Goal: Transaction & Acquisition: Purchase product/service

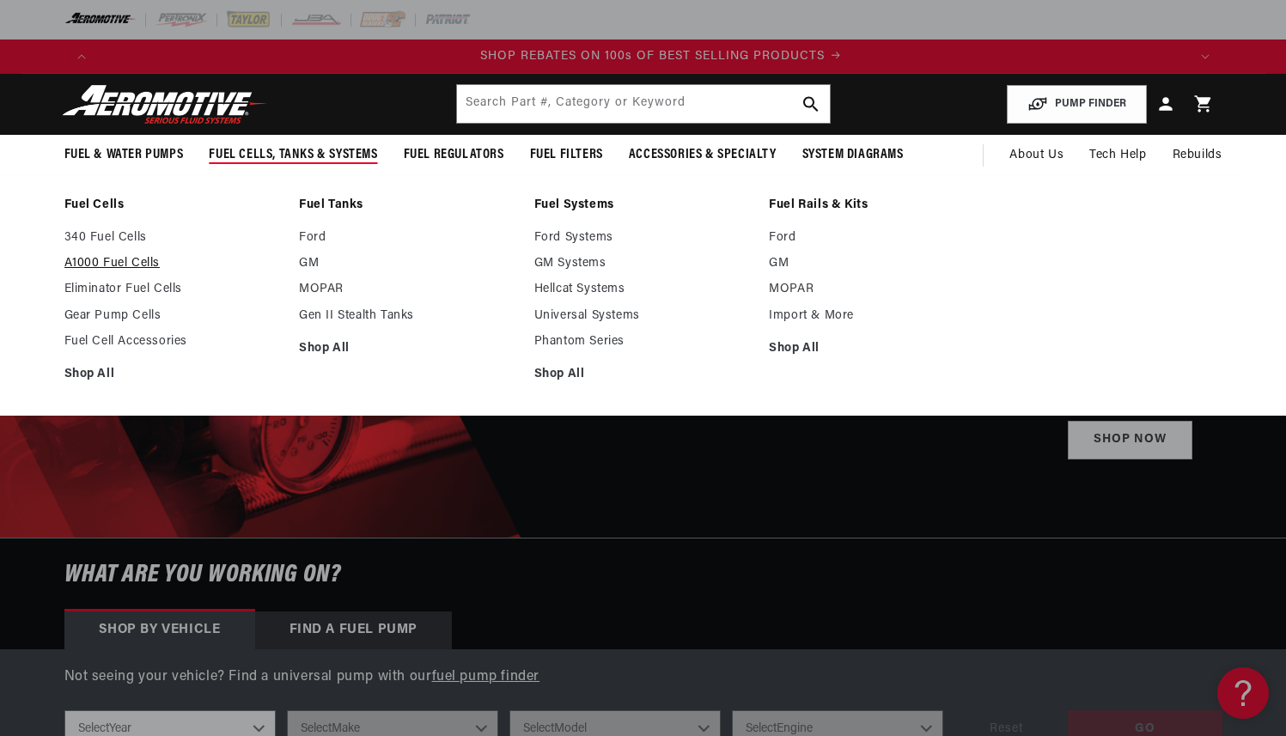
scroll to position [0, 2179]
click at [106, 209] on link "Fuel Cells" at bounding box center [173, 205] width 218 height 15
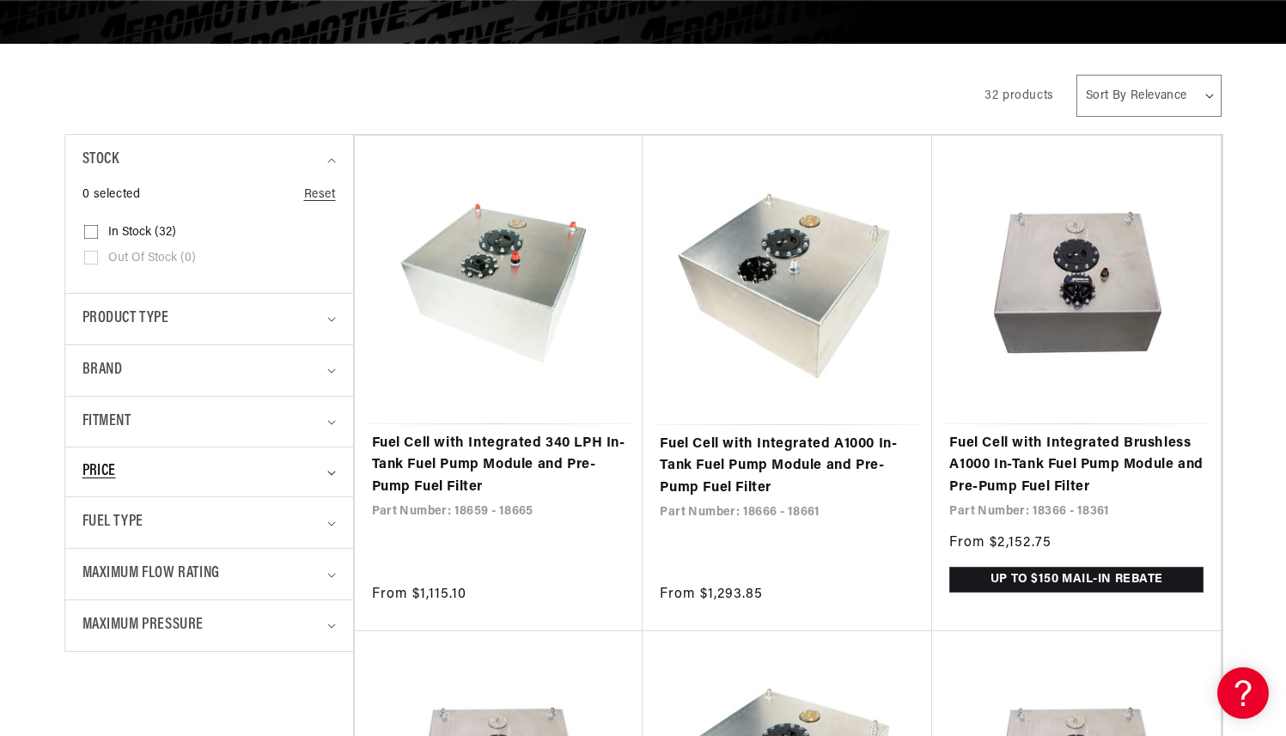
scroll to position [0, 1089]
click at [325, 520] on summary "Fuel Type" at bounding box center [208, 522] width 253 height 51
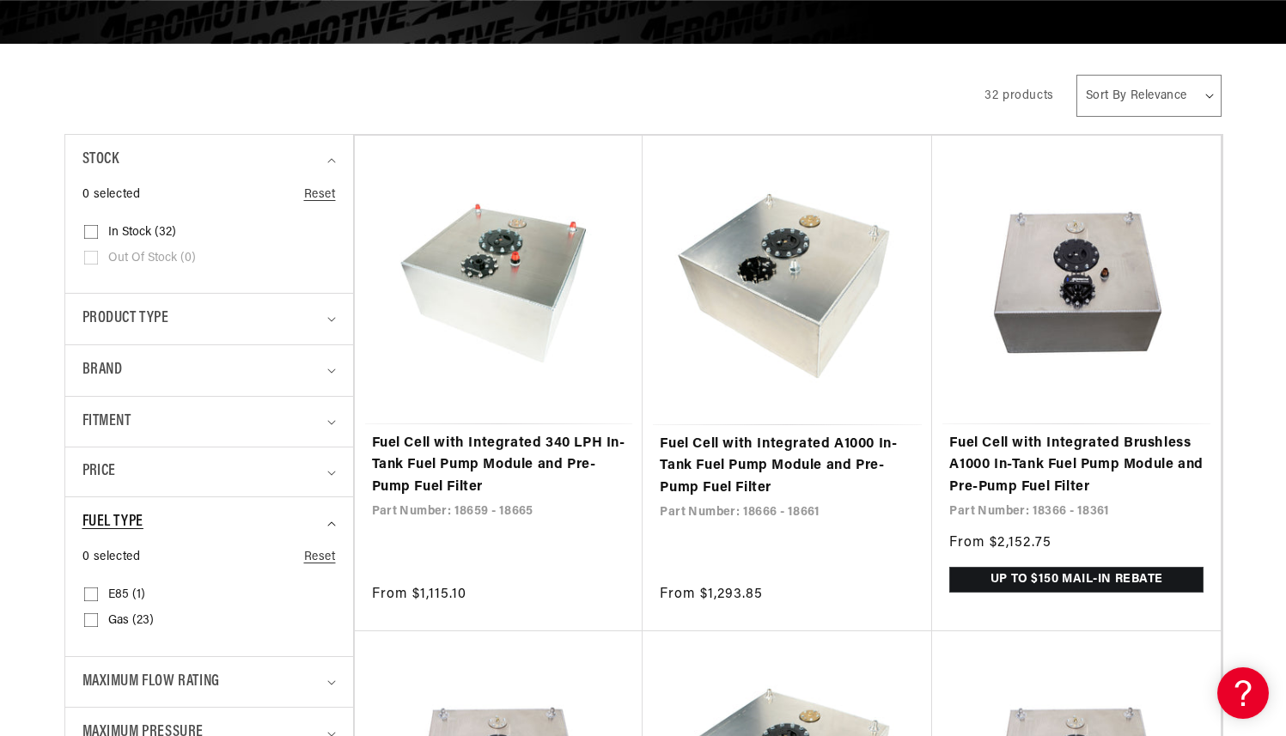
click at [325, 520] on summary "Fuel Type" at bounding box center [208, 522] width 253 height 51
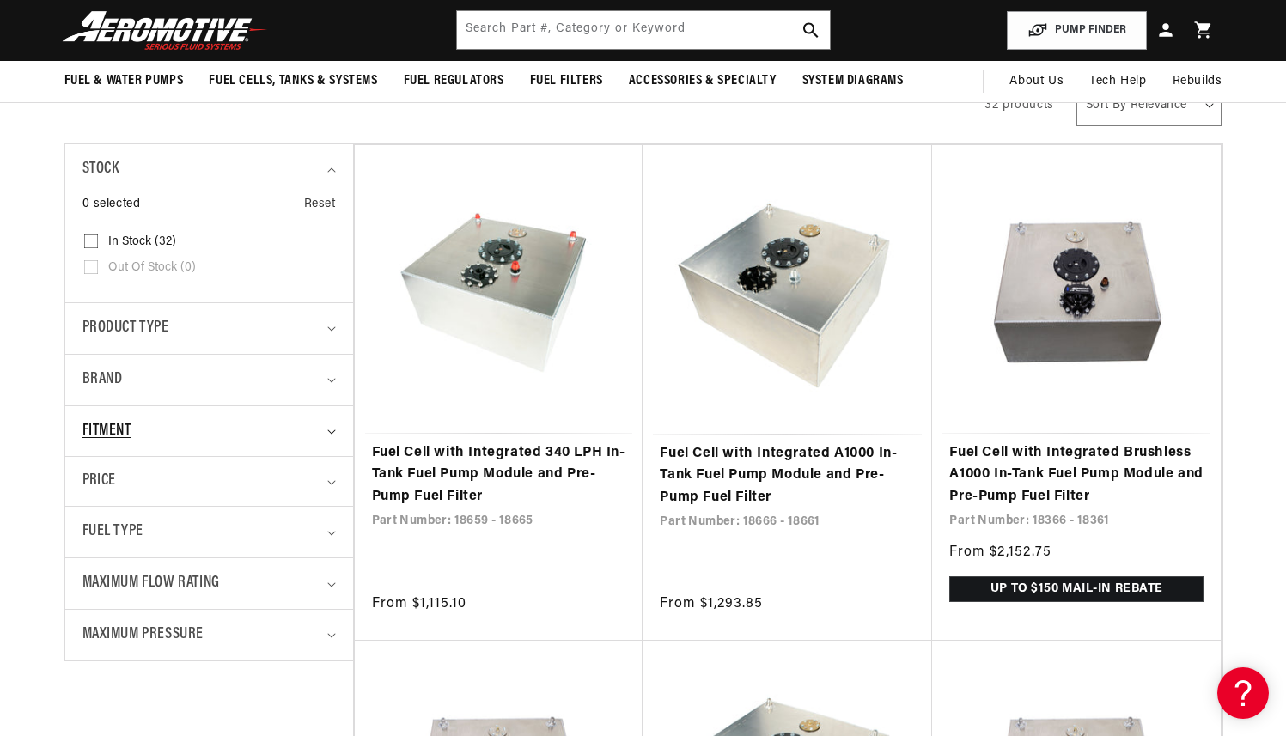
scroll to position [0, 2179]
click at [334, 431] on icon "Fitment (0 selected)" at bounding box center [331, 432] width 9 height 5
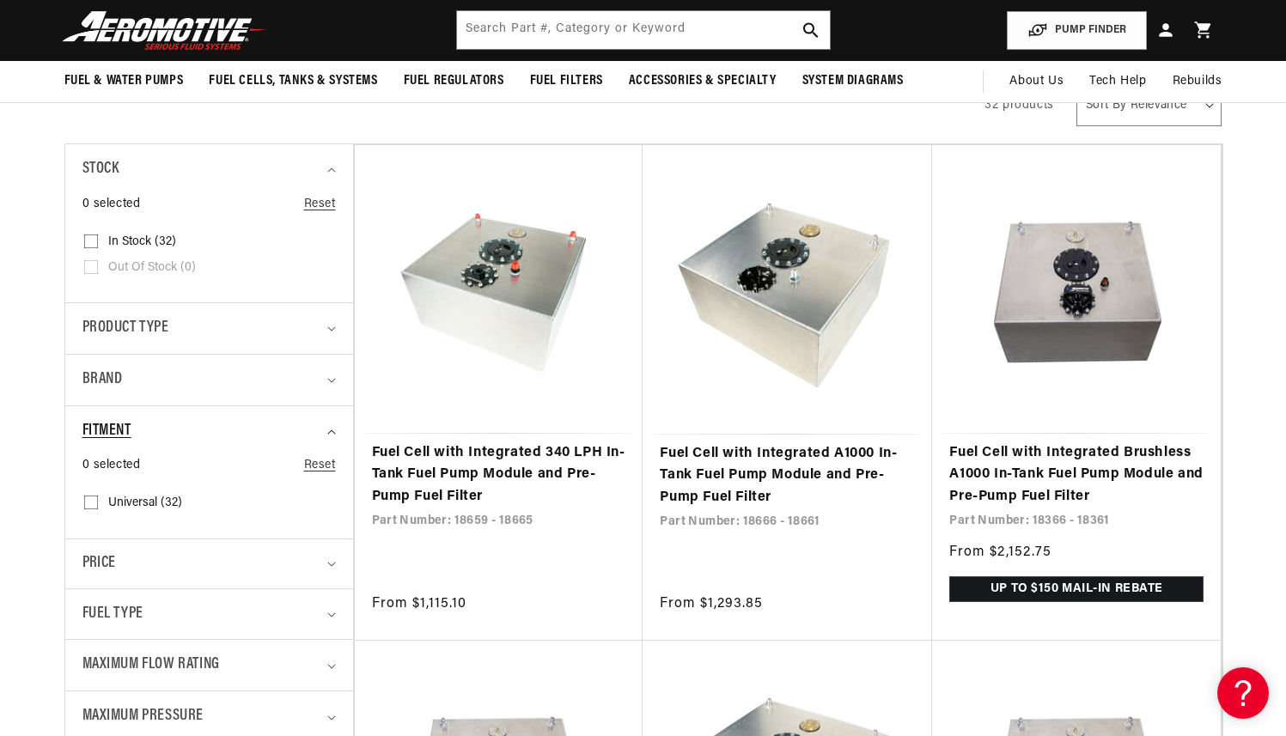
click at [334, 431] on icon "Fitment (0 selected)" at bounding box center [331, 432] width 9 height 5
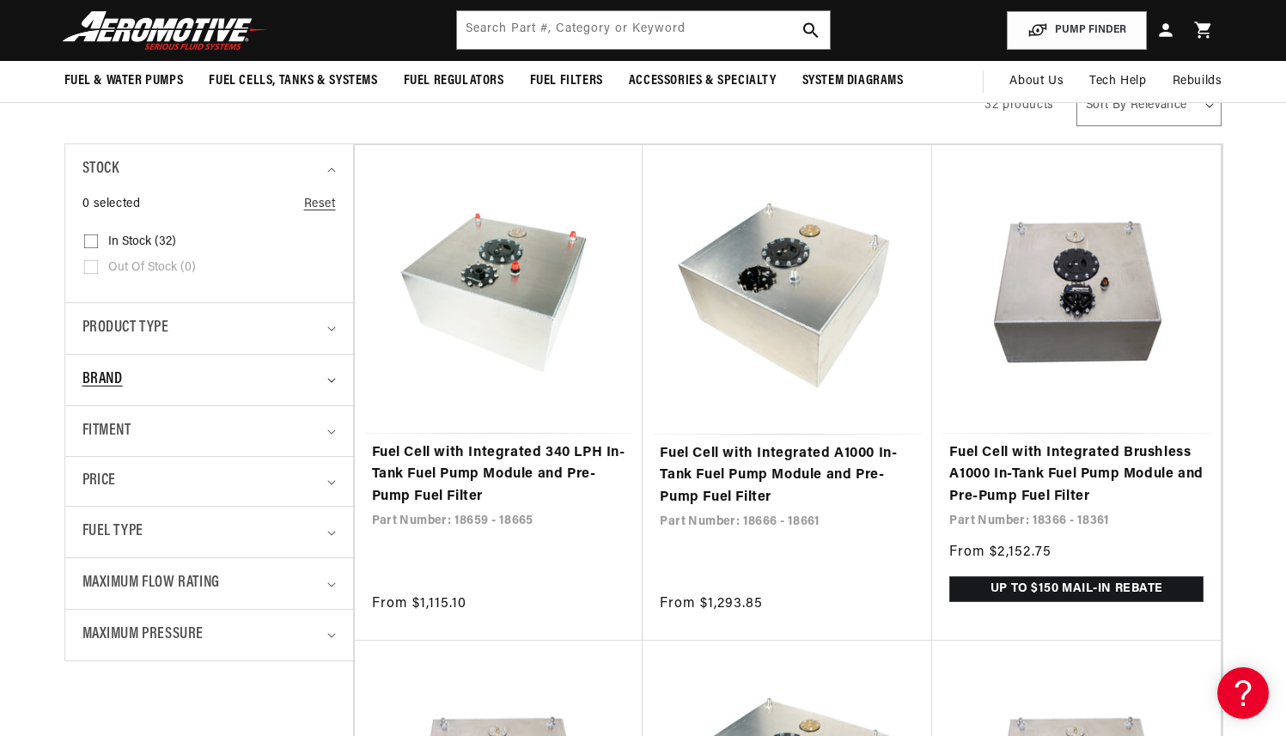
click at [333, 375] on summary "Brand" at bounding box center [208, 380] width 253 height 51
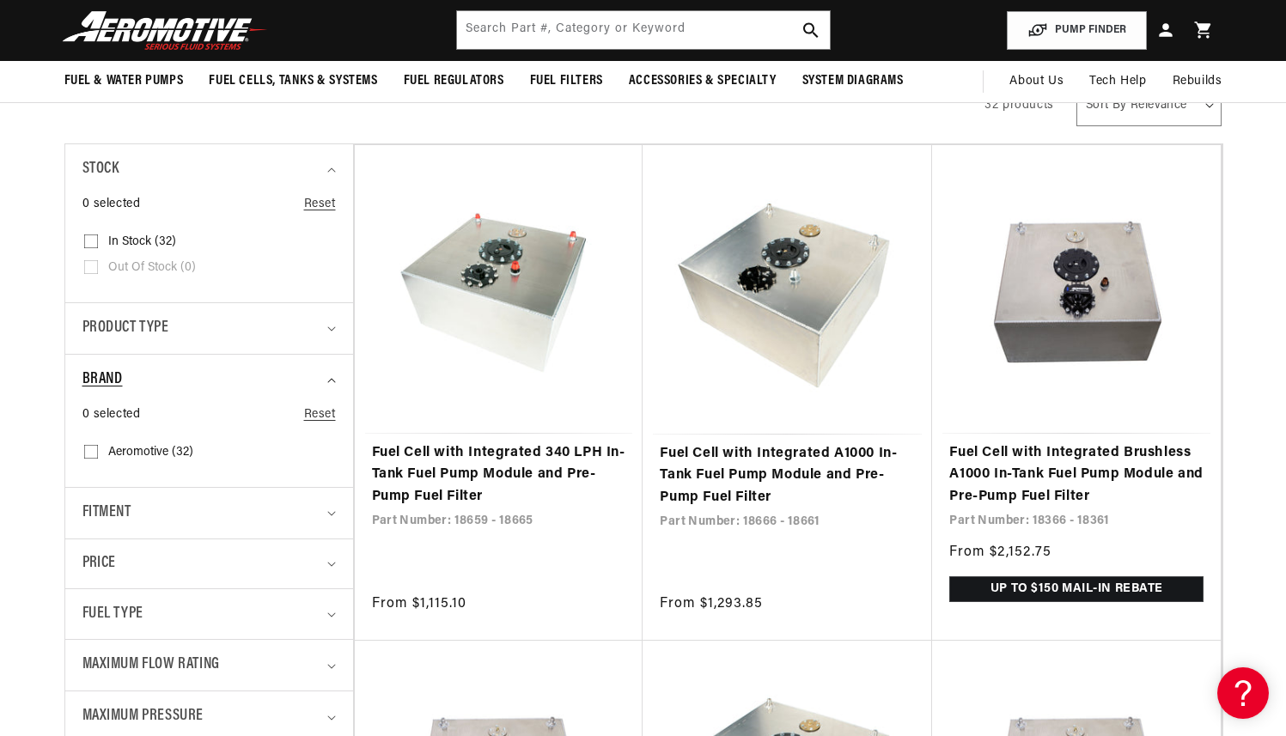
click at [333, 375] on summary "Brand" at bounding box center [208, 380] width 253 height 51
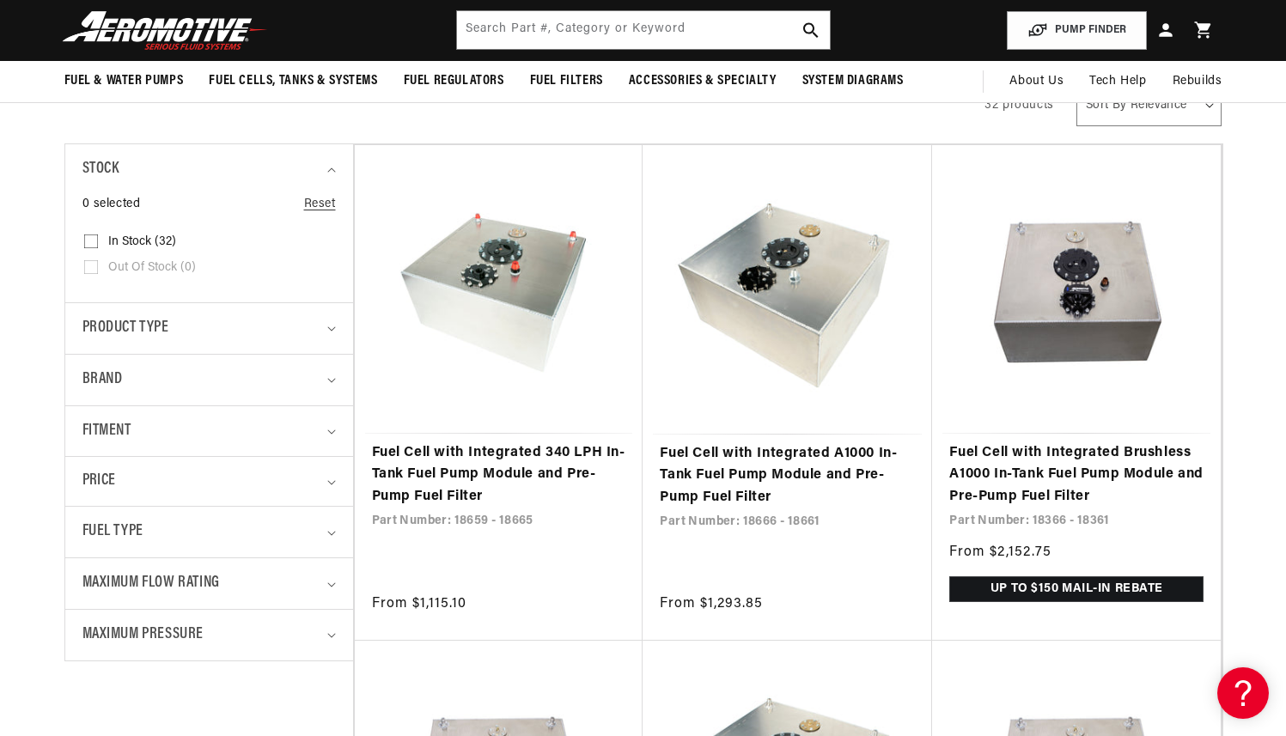
click at [337, 325] on details "Product type 0 selected Reset Product type Electric Fuel Pump (2) Electric Fuel…" at bounding box center [209, 328] width 288 height 52
click at [333, 328] on icon "Product type (0 selected)" at bounding box center [331, 329] width 8 height 4
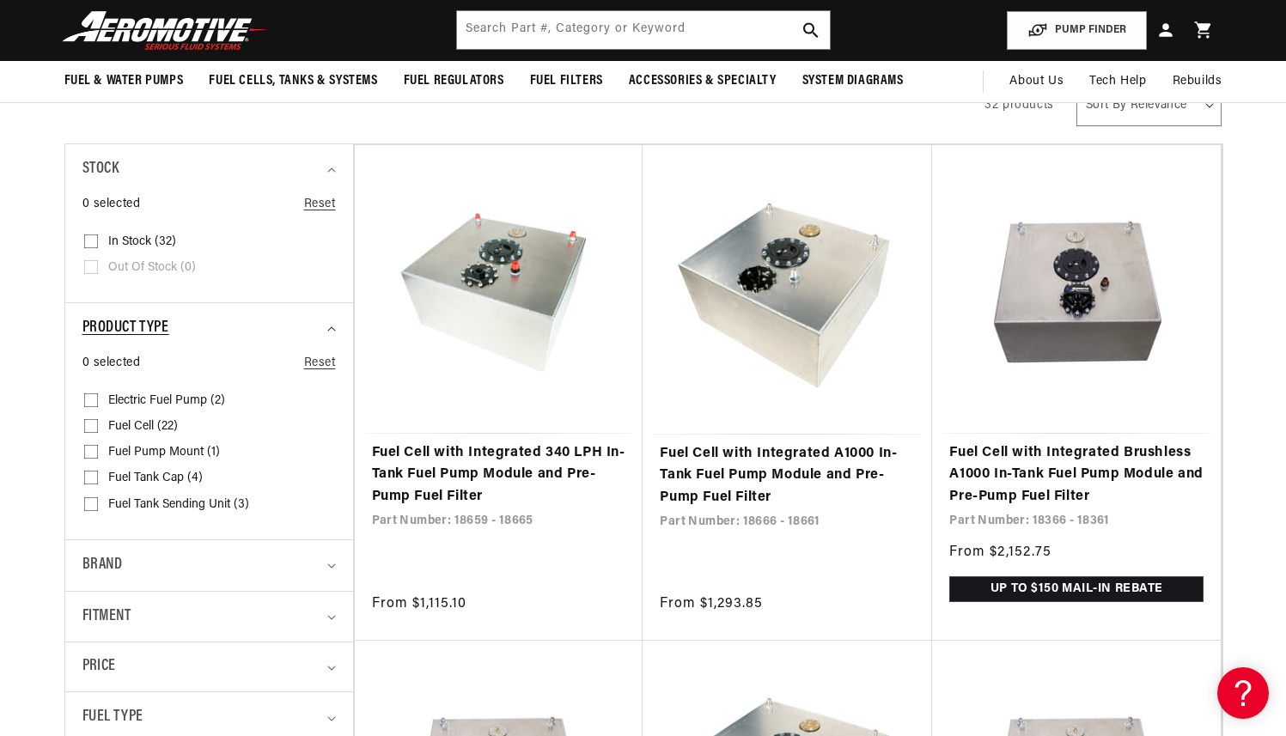
scroll to position [0, 3268]
click at [333, 328] on icon "Product type (0 selected)" at bounding box center [331, 328] width 9 height 5
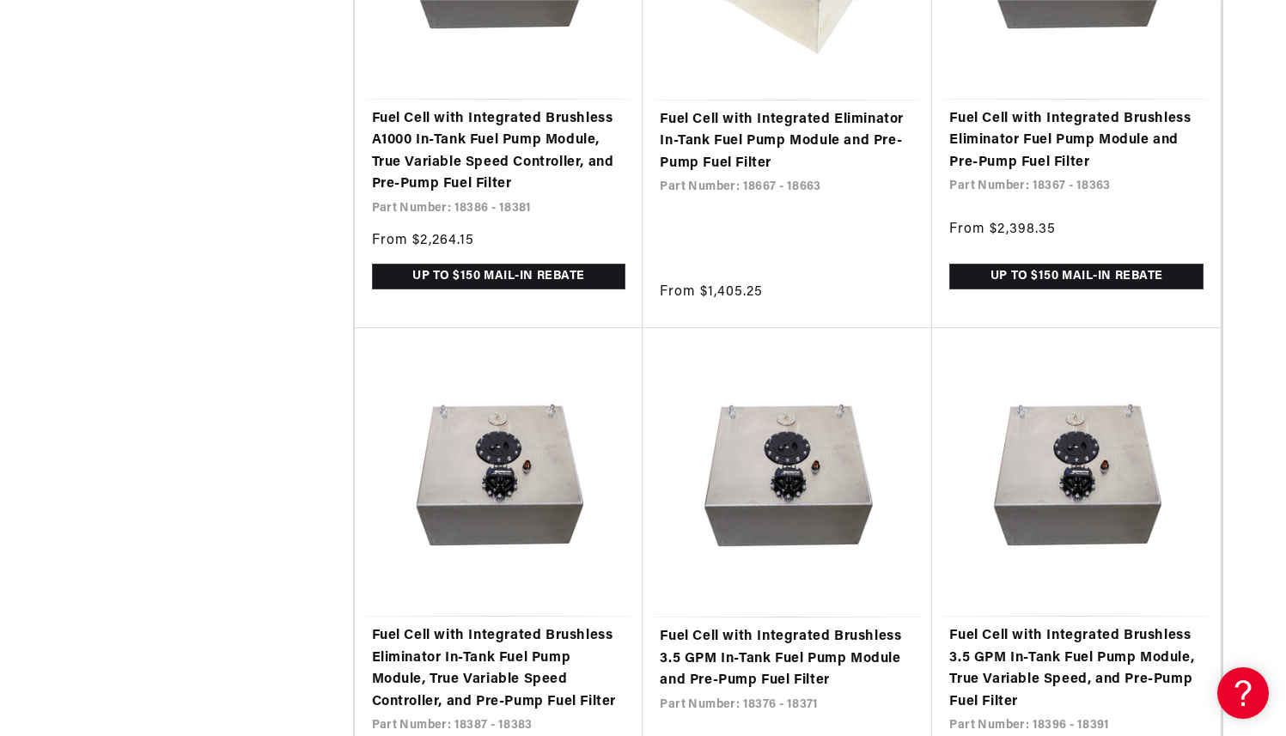
scroll to position [0, 2734]
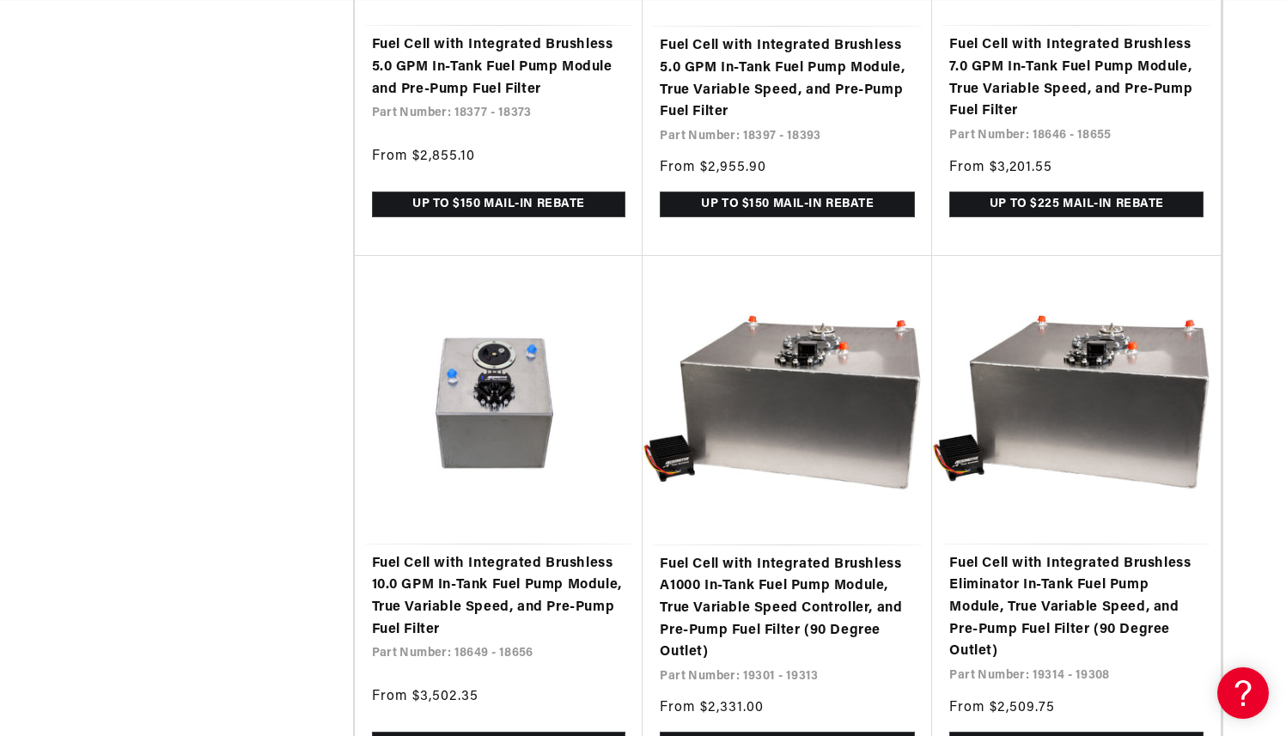
scroll to position [2235, 0]
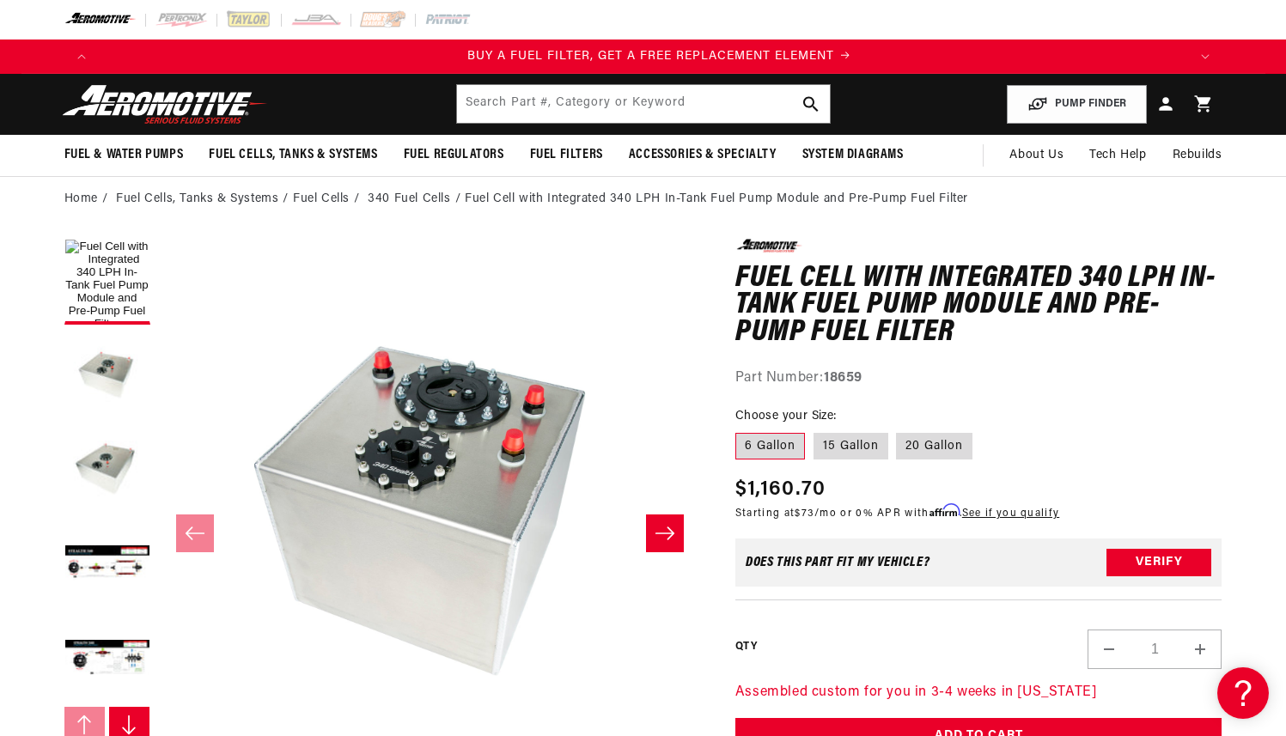
scroll to position [0, 1089]
